Goal: Task Accomplishment & Management: Use online tool/utility

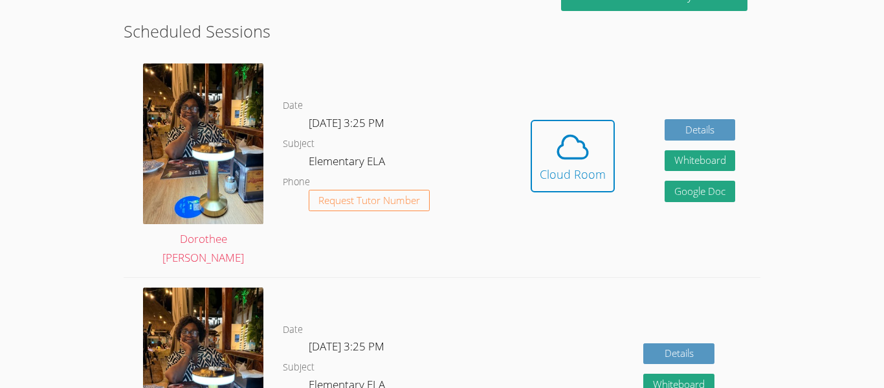
scroll to position [332, 0]
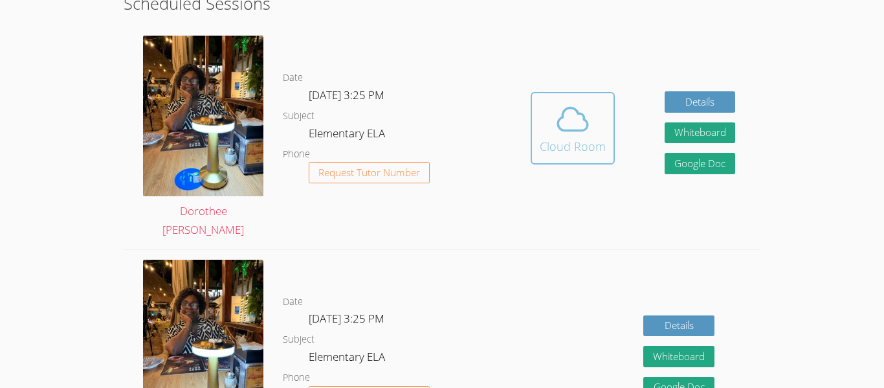
click at [584, 135] on icon at bounding box center [573, 119] width 36 height 36
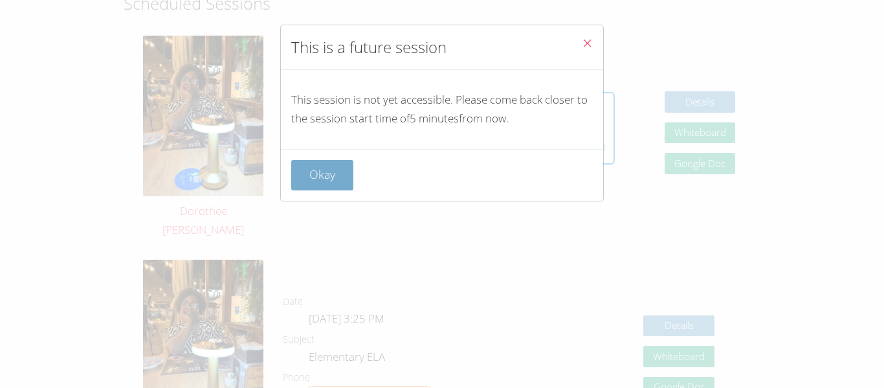
click at [338, 177] on button "Okay" at bounding box center [322, 175] width 62 height 30
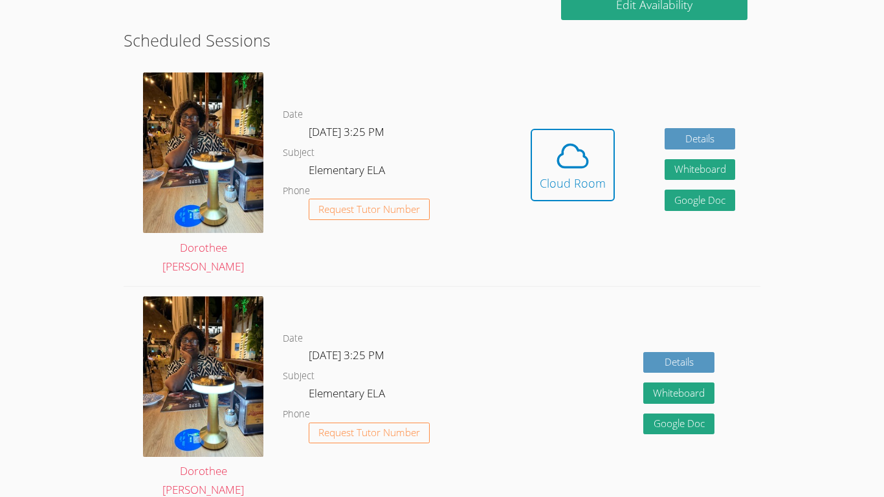
scroll to position [294, 0]
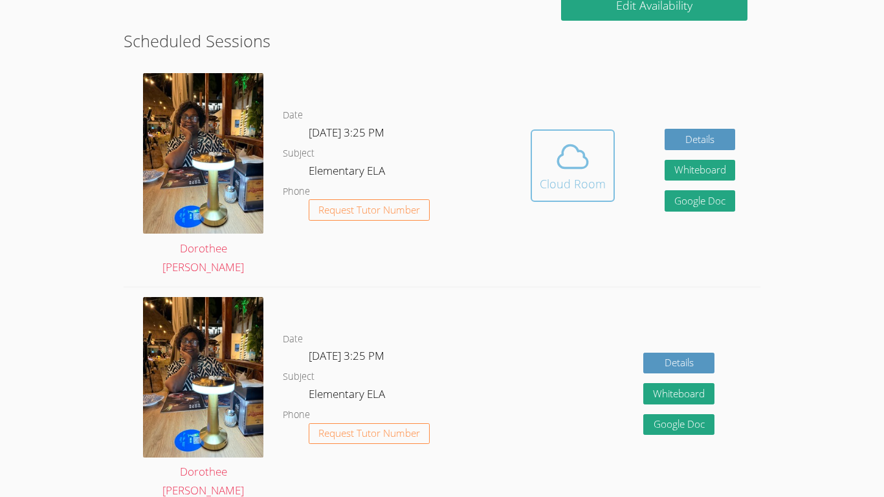
click at [576, 144] on icon at bounding box center [573, 156] width 36 height 36
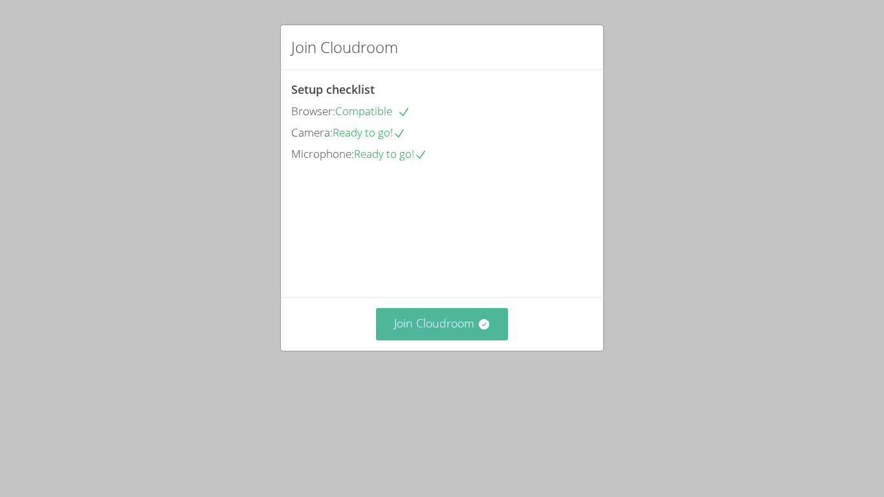
click at [428, 340] on button "Join Cloudroom" at bounding box center [442, 324] width 133 height 32
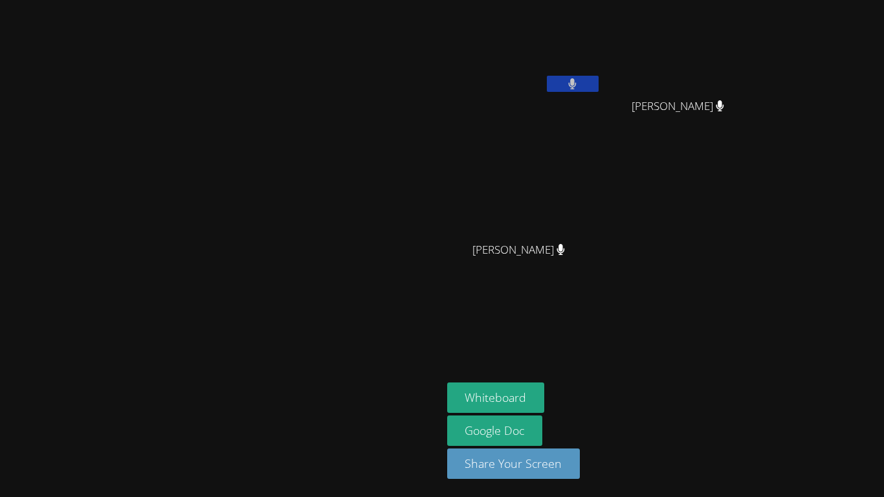
click at [599, 85] on button at bounding box center [573, 84] width 52 height 16
click at [579, 82] on icon at bounding box center [573, 83] width 14 height 11
click at [599, 89] on button at bounding box center [573, 84] width 52 height 16
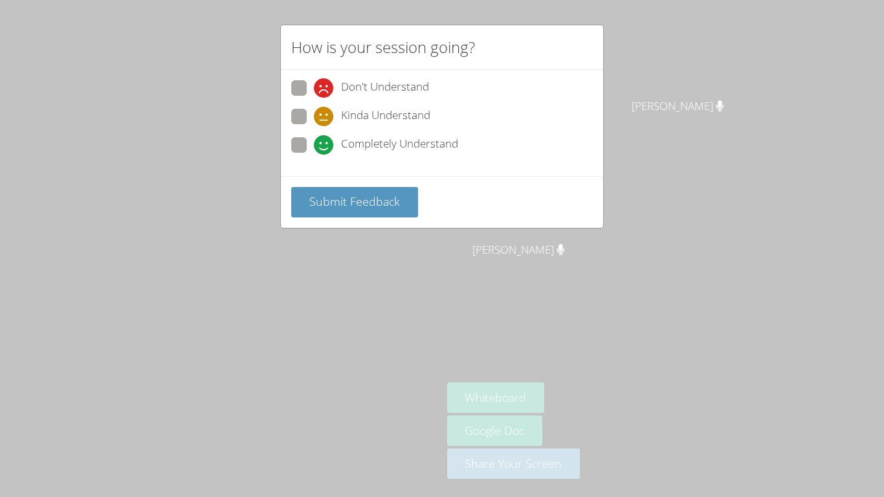
click at [314, 155] on span at bounding box center [314, 155] width 0 height 0
click at [314, 142] on input "Completely Understand" at bounding box center [319, 142] width 11 height 11
radio input "true"
click at [373, 190] on button "Submit Feedback" at bounding box center [354, 202] width 127 height 30
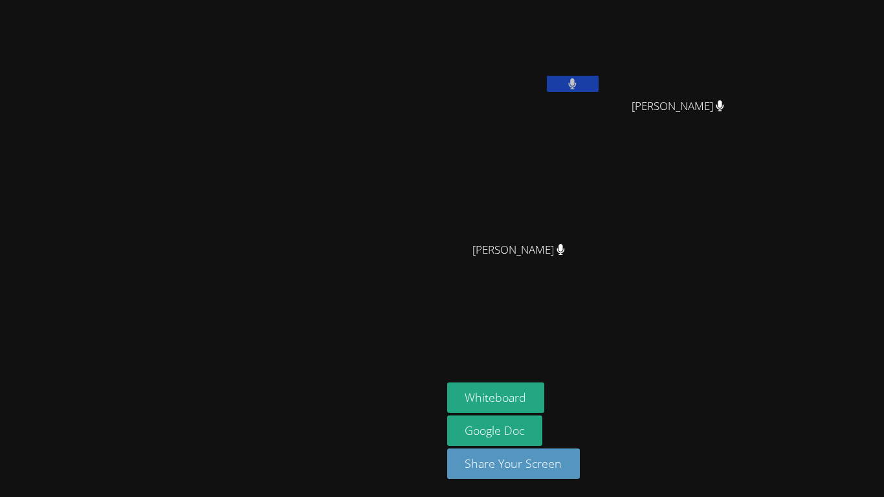
click at [318, 237] on video at bounding box center [221, 223] width 194 height 243
click at [579, 87] on icon at bounding box center [573, 83] width 14 height 11
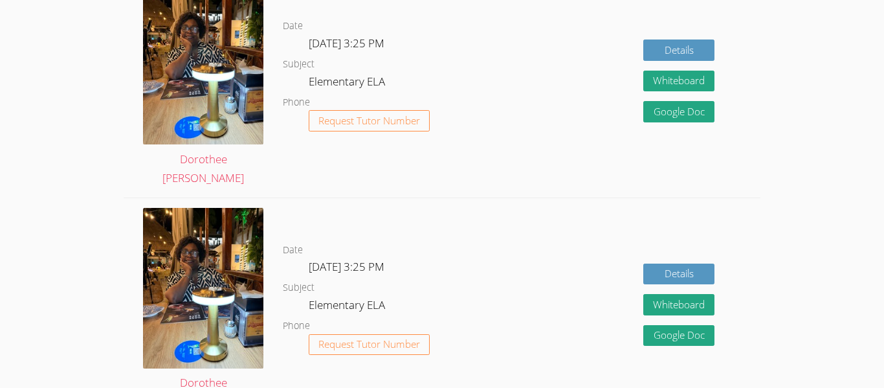
scroll to position [383, 0]
